Goal: Transaction & Acquisition: Purchase product/service

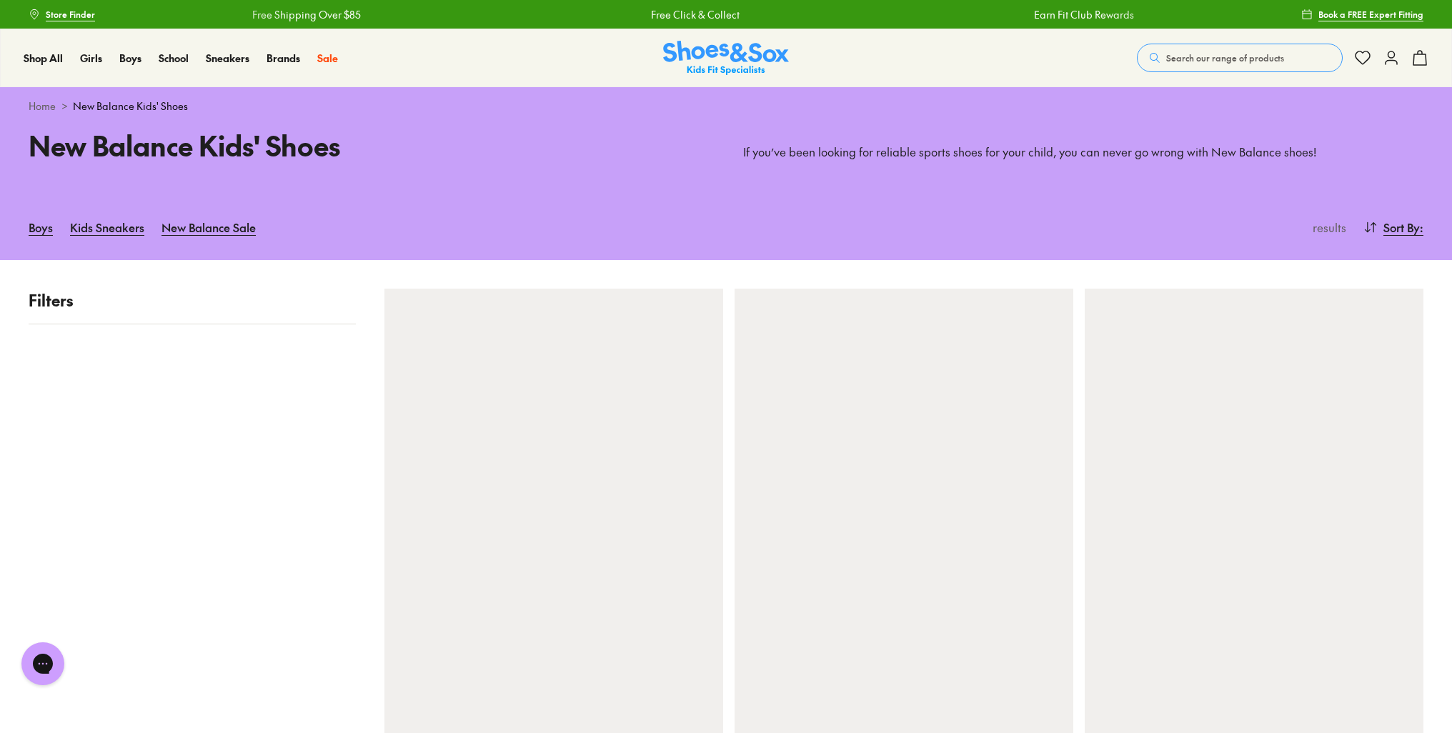
click at [963, 487] on div at bounding box center [903, 515] width 339 height 452
click at [207, 234] on link "New Balance Sale" at bounding box center [208, 226] width 94 height 31
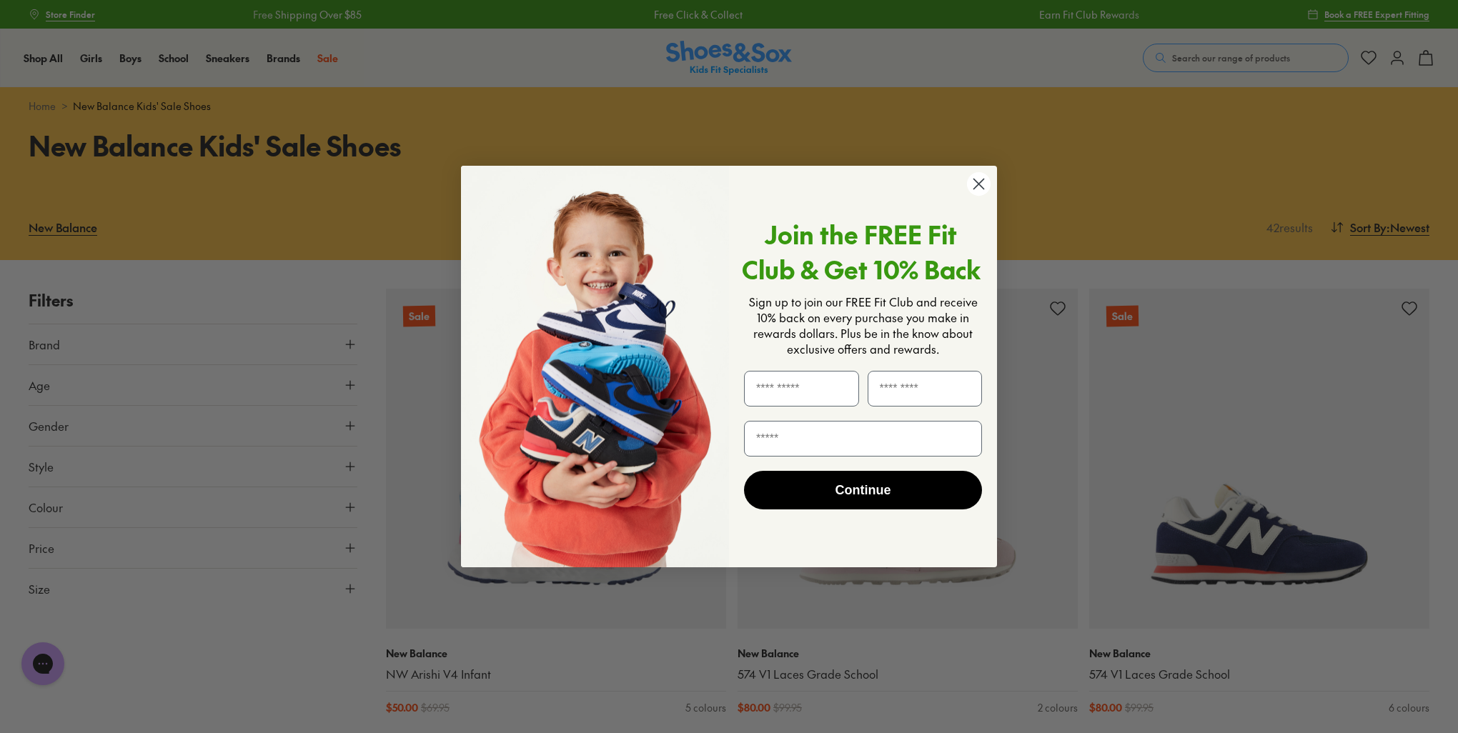
click at [985, 184] on circle "Close dialog" at bounding box center [979, 184] width 24 height 24
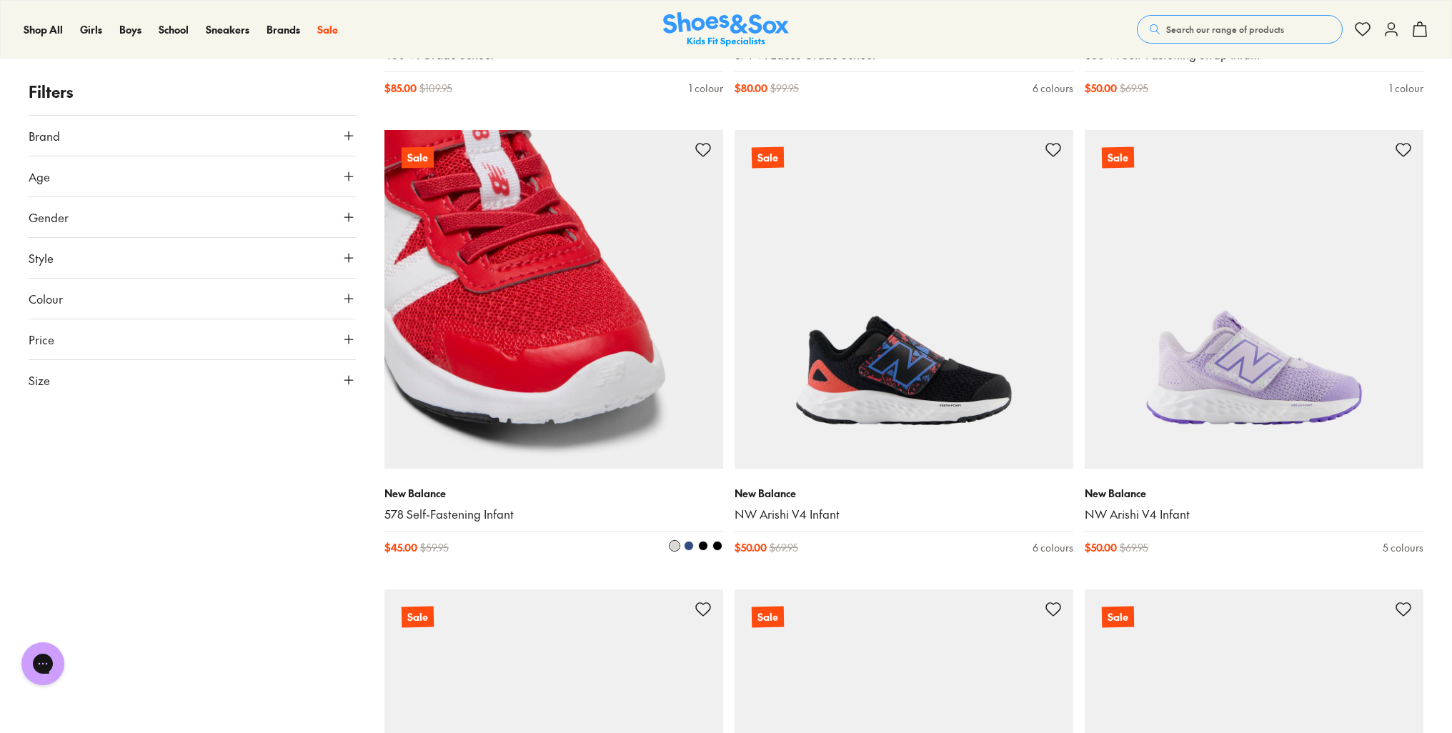
scroll to position [2572, 0]
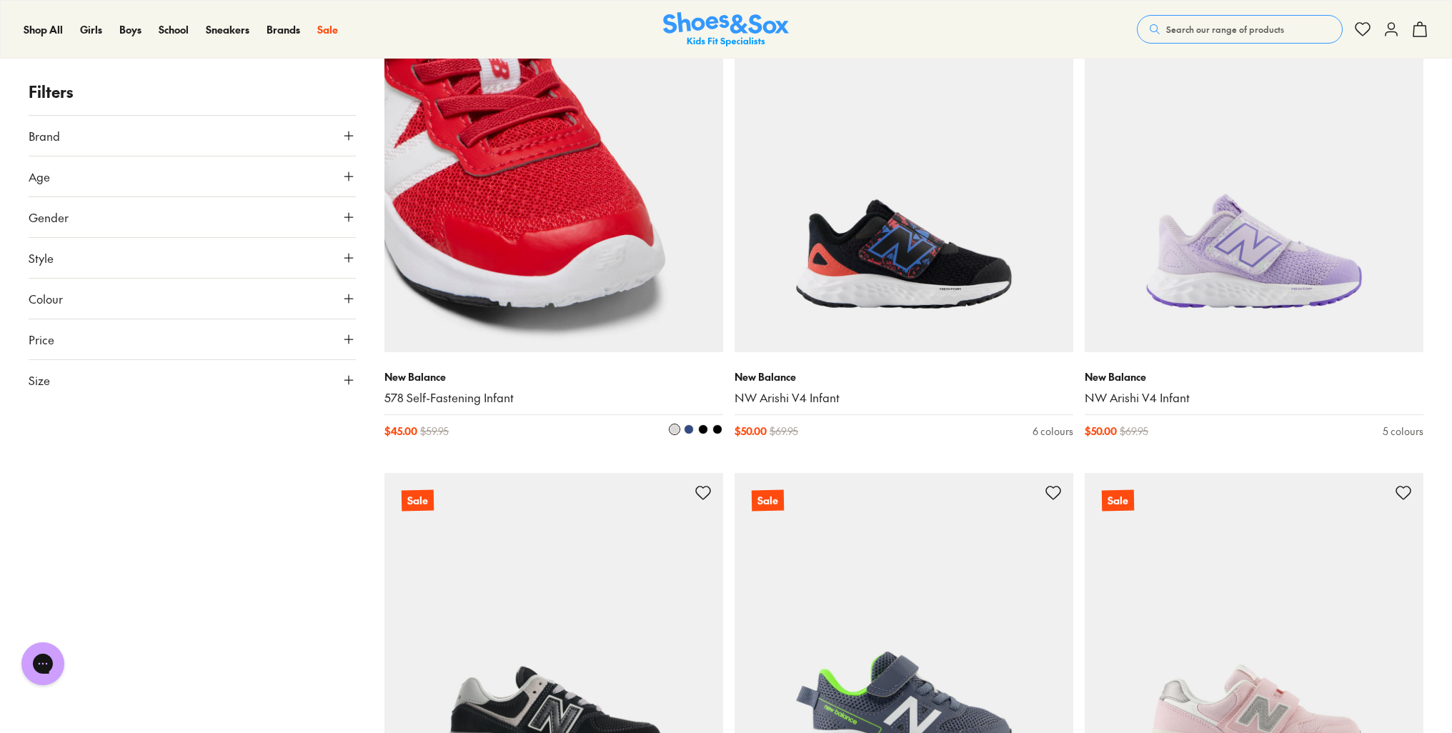
click at [570, 265] on img at bounding box center [553, 183] width 339 height 339
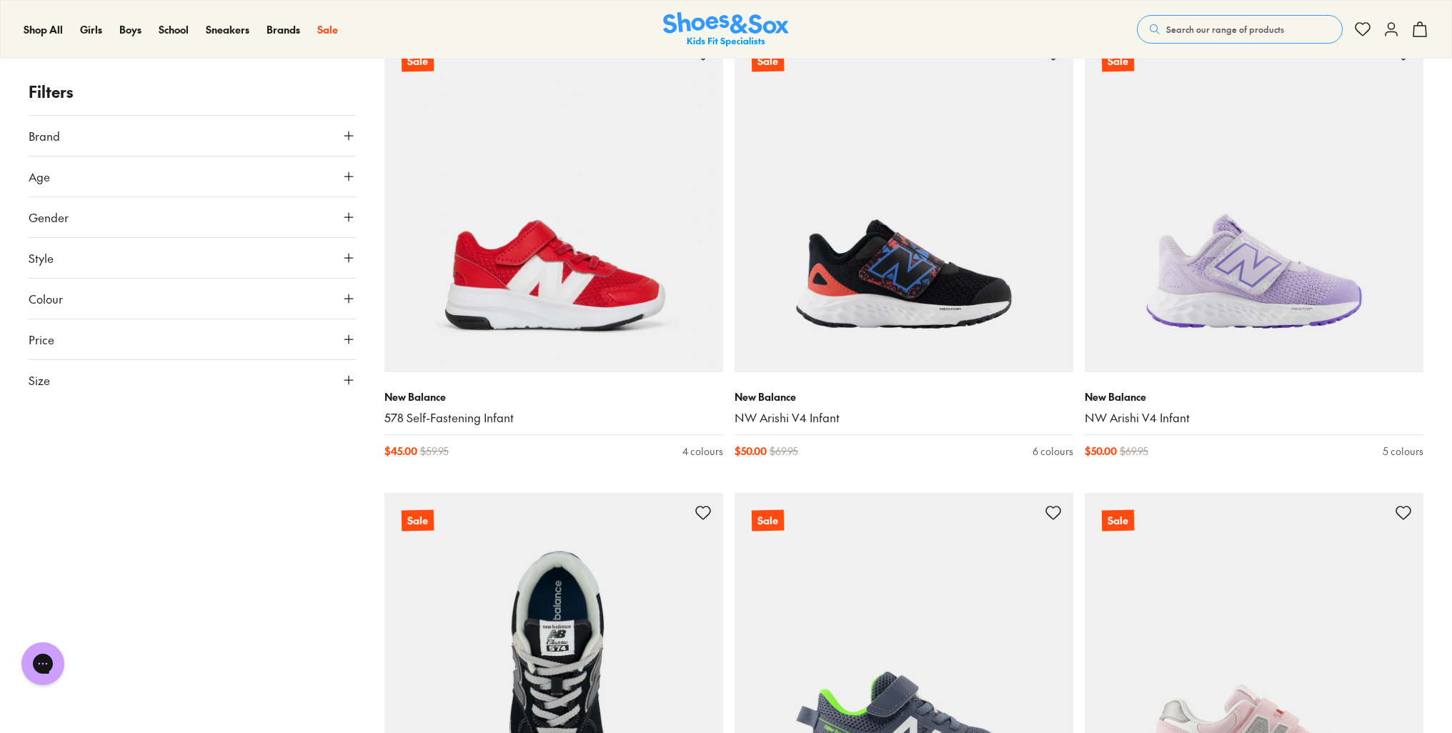
scroll to position [2501, 0]
